Goal: Navigation & Orientation: Go to known website

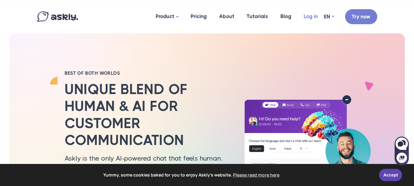
click at [310, 17] on link "Log in" at bounding box center [310, 17] width 26 height 30
